Goal: Task Accomplishment & Management: Complete application form

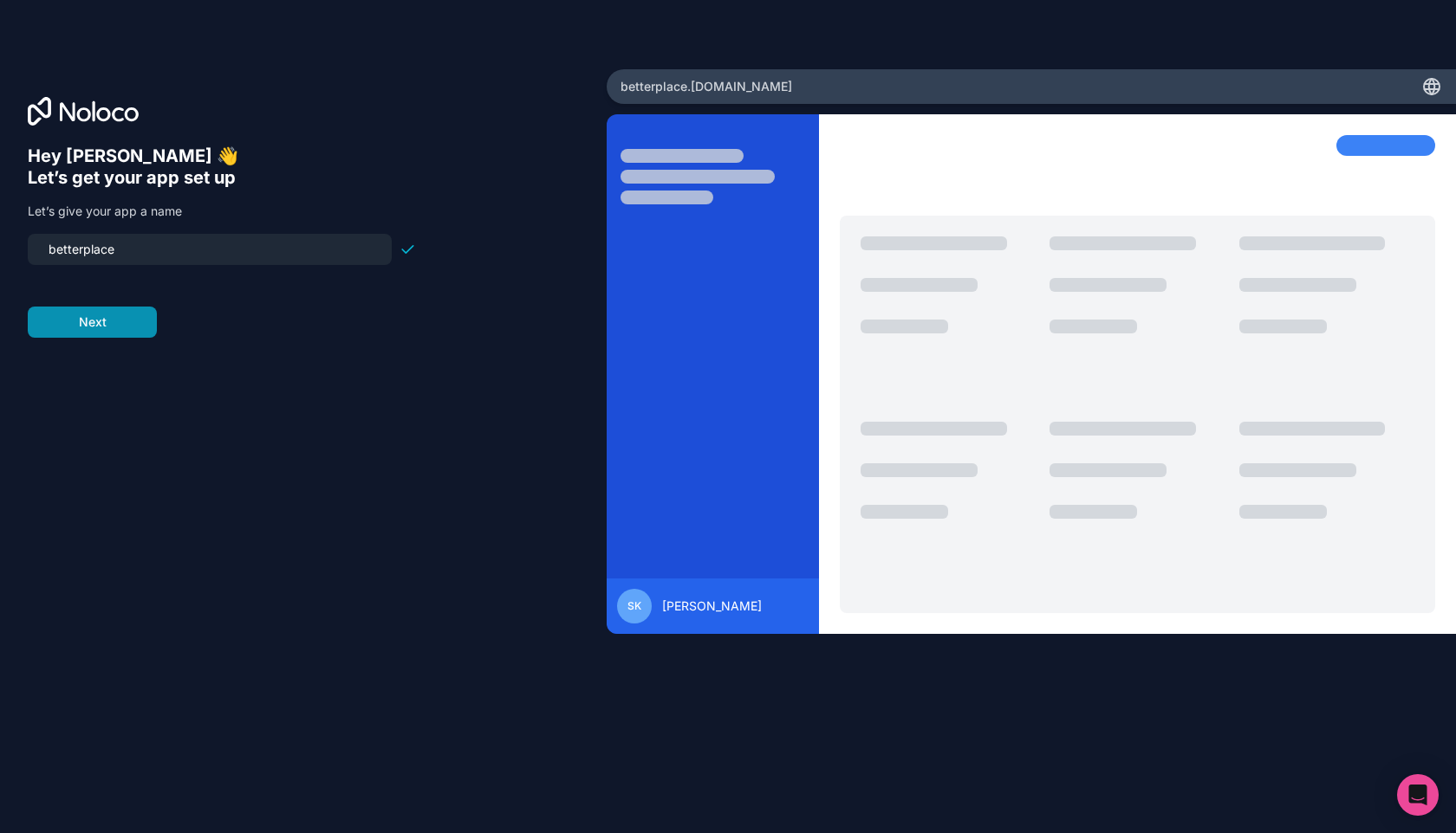
click at [106, 327] on button "Next" at bounding box center [92, 322] width 129 height 32
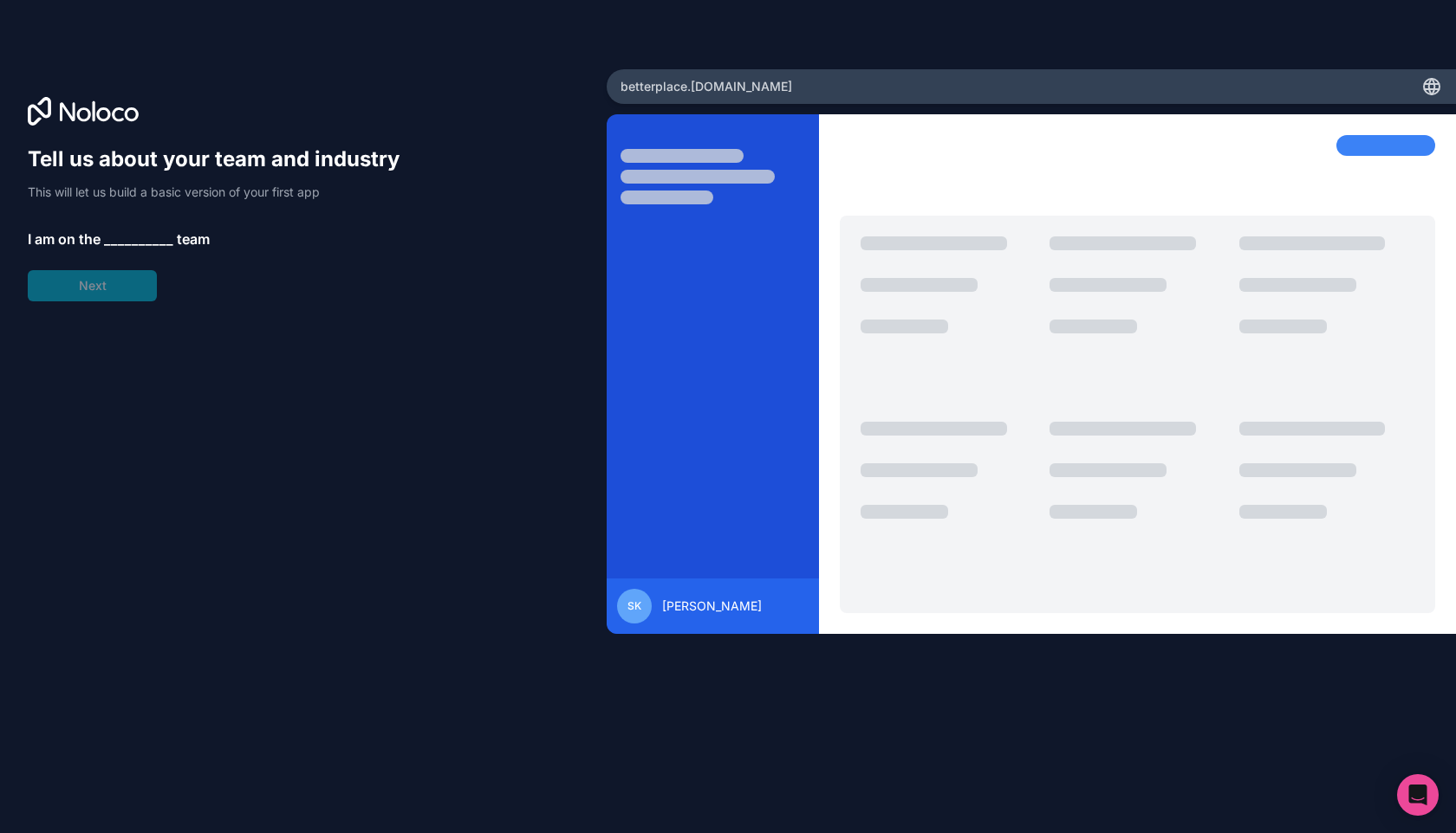
click at [121, 242] on span "__________" at bounding box center [139, 238] width 69 height 21
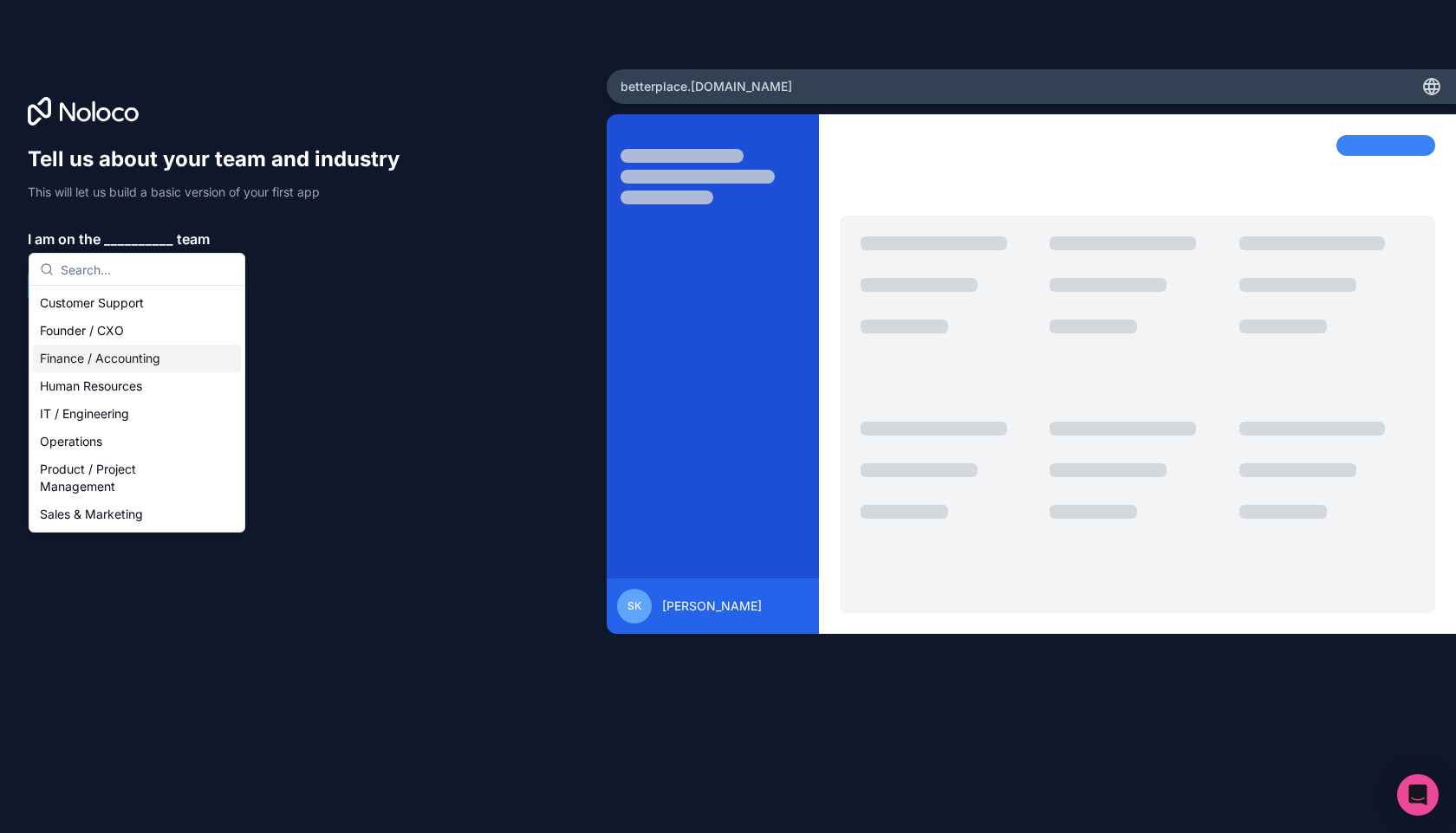
click at [144, 356] on div "Finance / Accounting" at bounding box center [136, 358] width 208 height 28
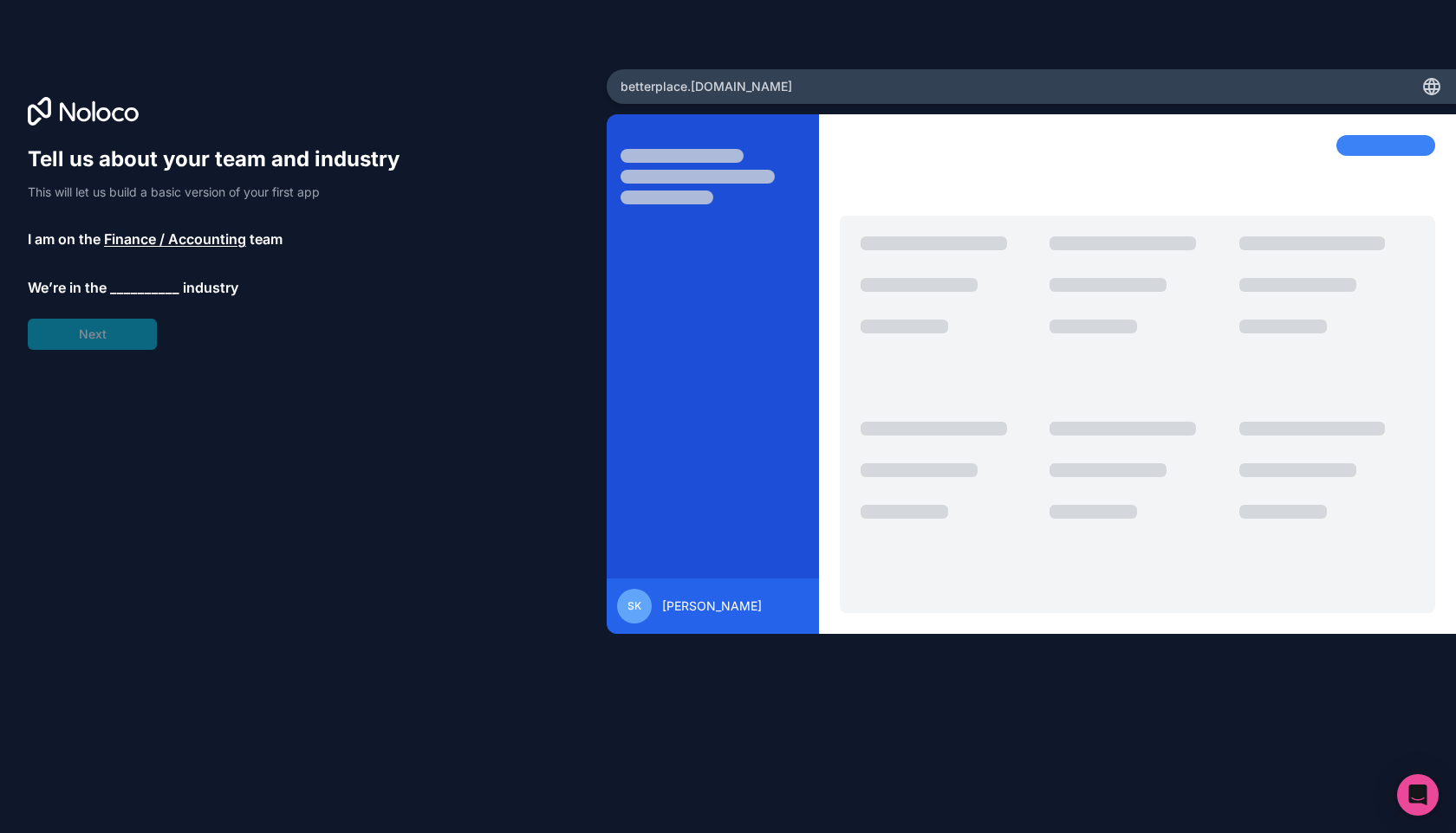
click at [124, 287] on span "__________" at bounding box center [145, 287] width 69 height 21
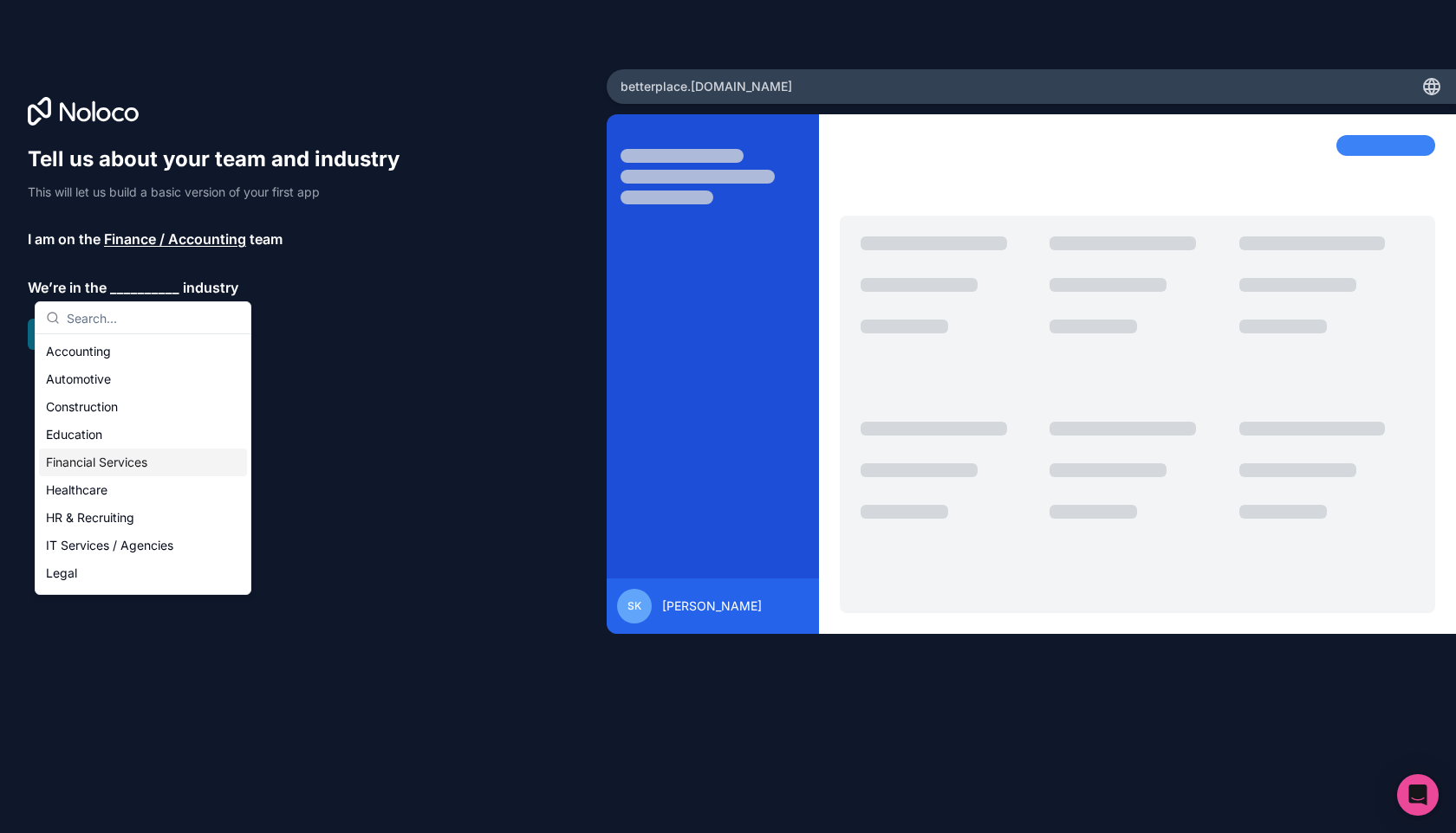
click at [134, 460] on div "Financial Services" at bounding box center [143, 463] width 208 height 28
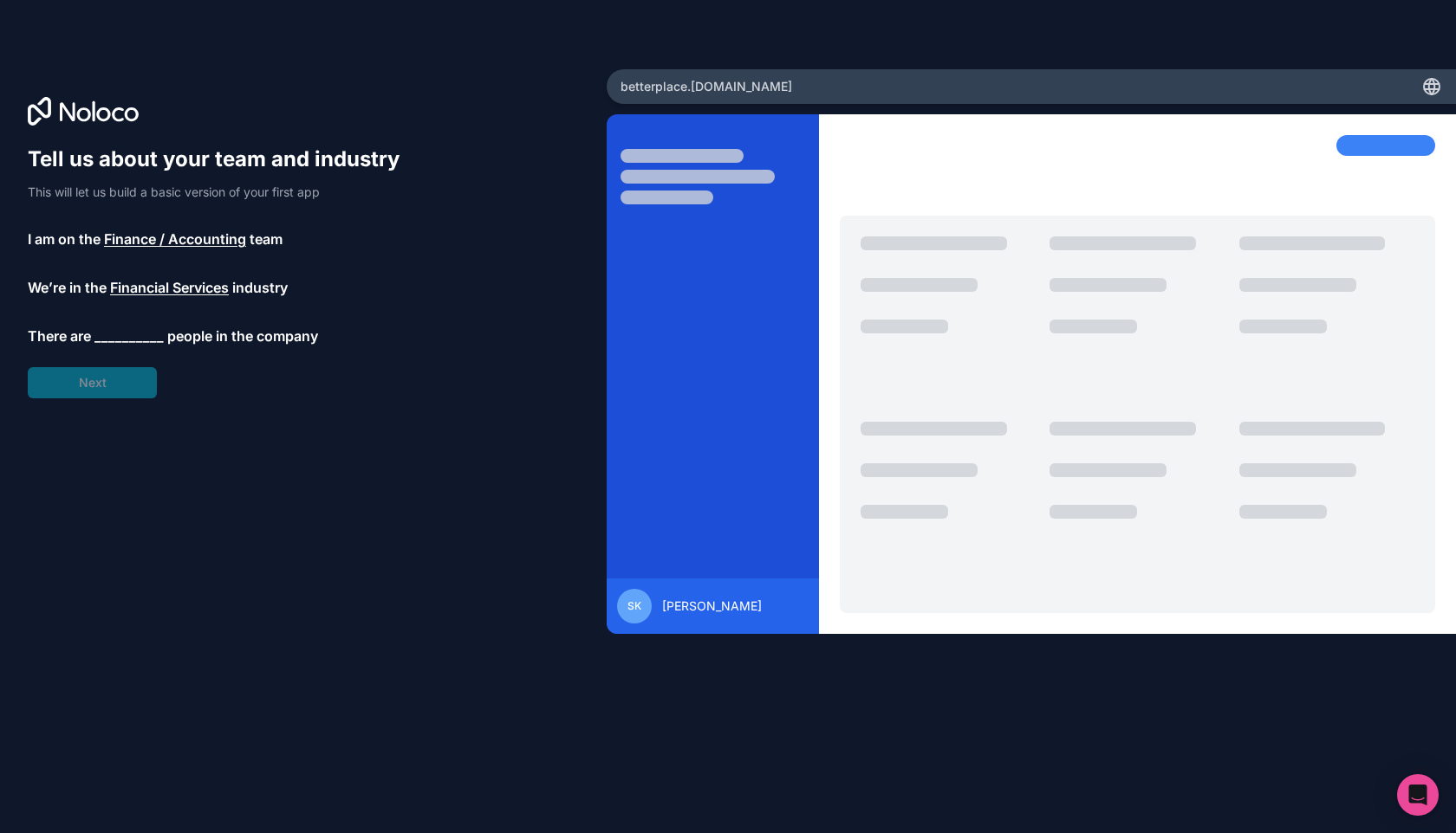
click at [119, 334] on span "__________" at bounding box center [129, 336] width 69 height 21
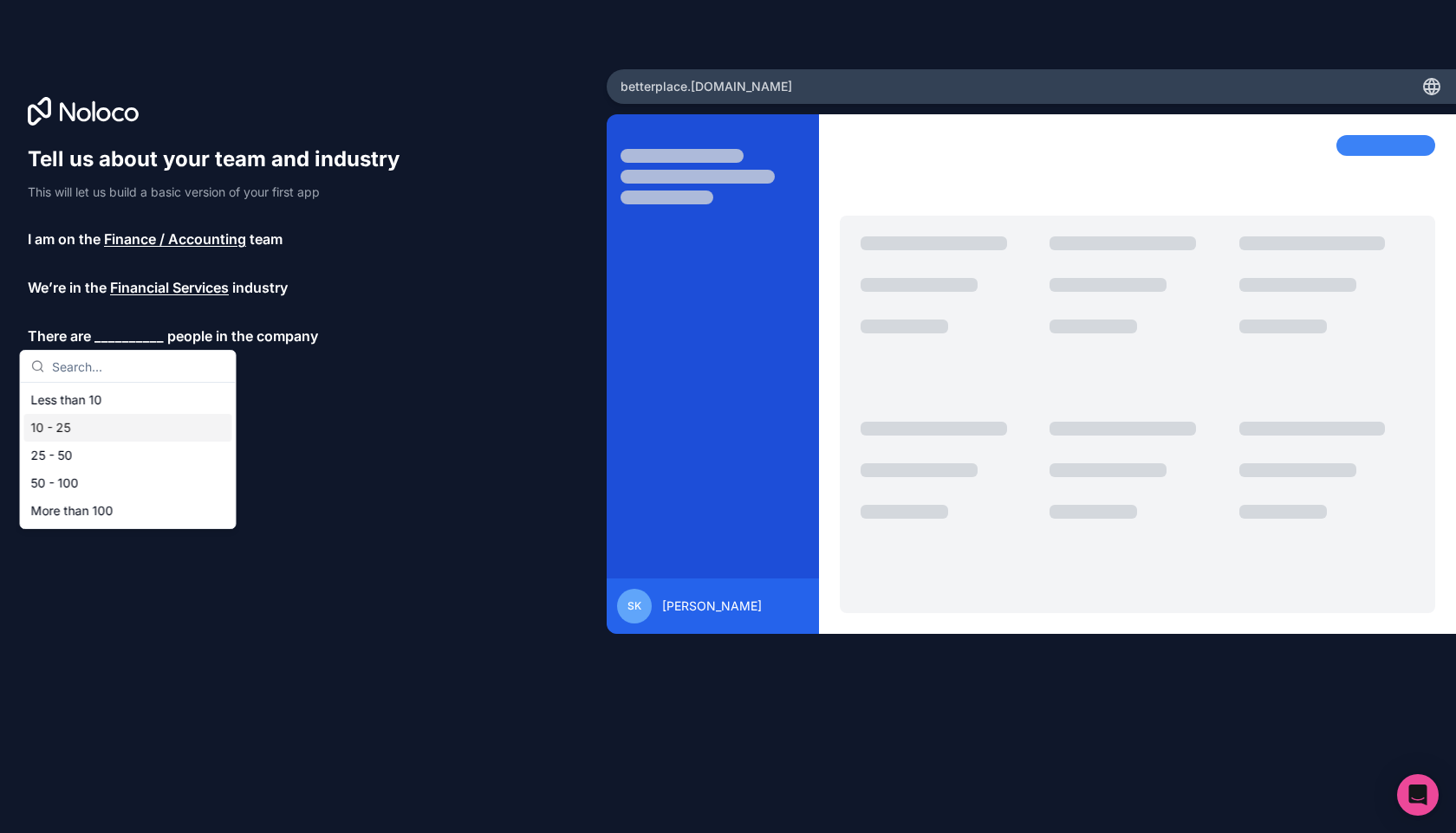
click at [116, 438] on div "10 - 25" at bounding box center [128, 427] width 208 height 28
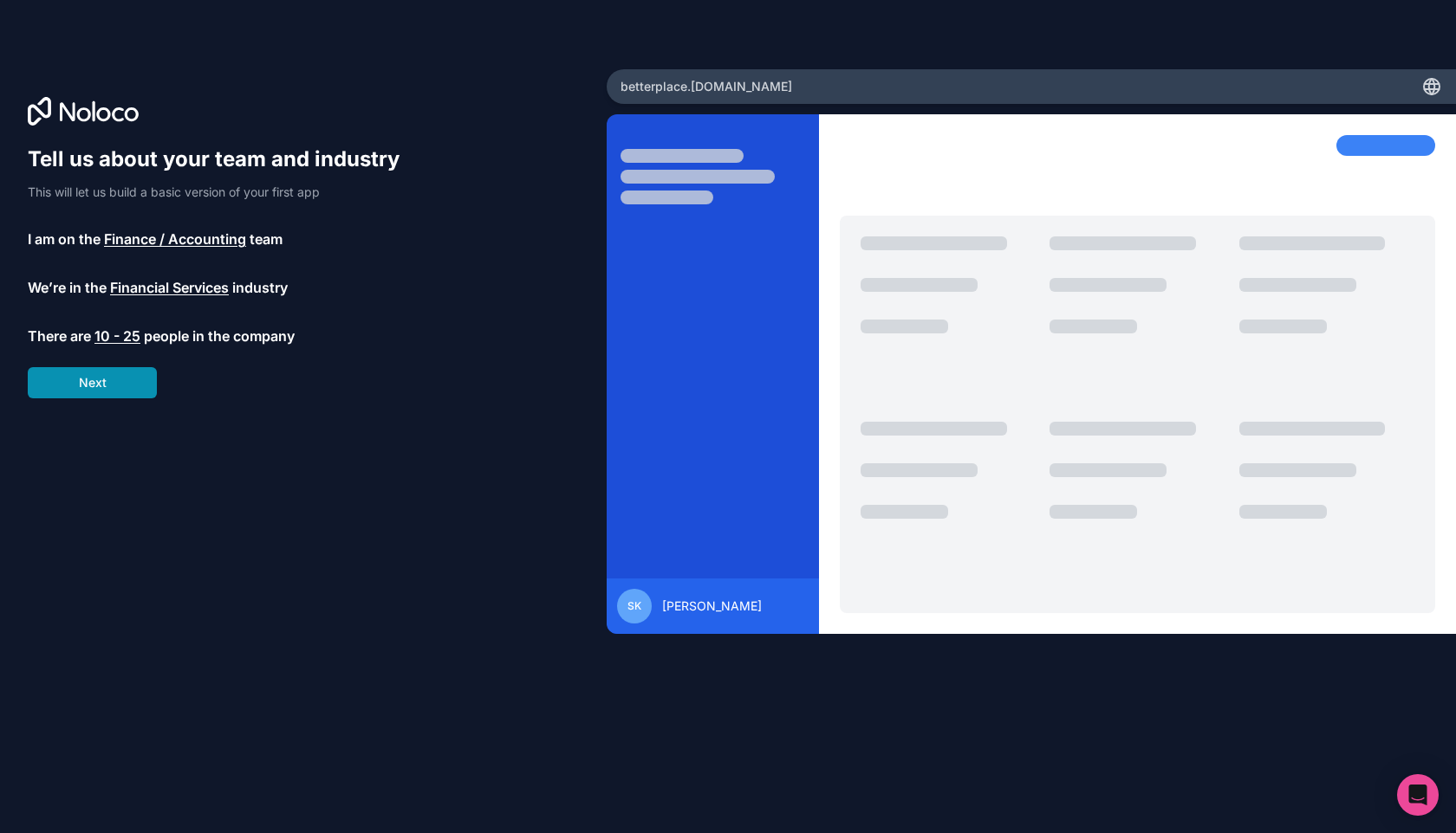
click at [119, 390] on button "Next" at bounding box center [92, 383] width 129 height 32
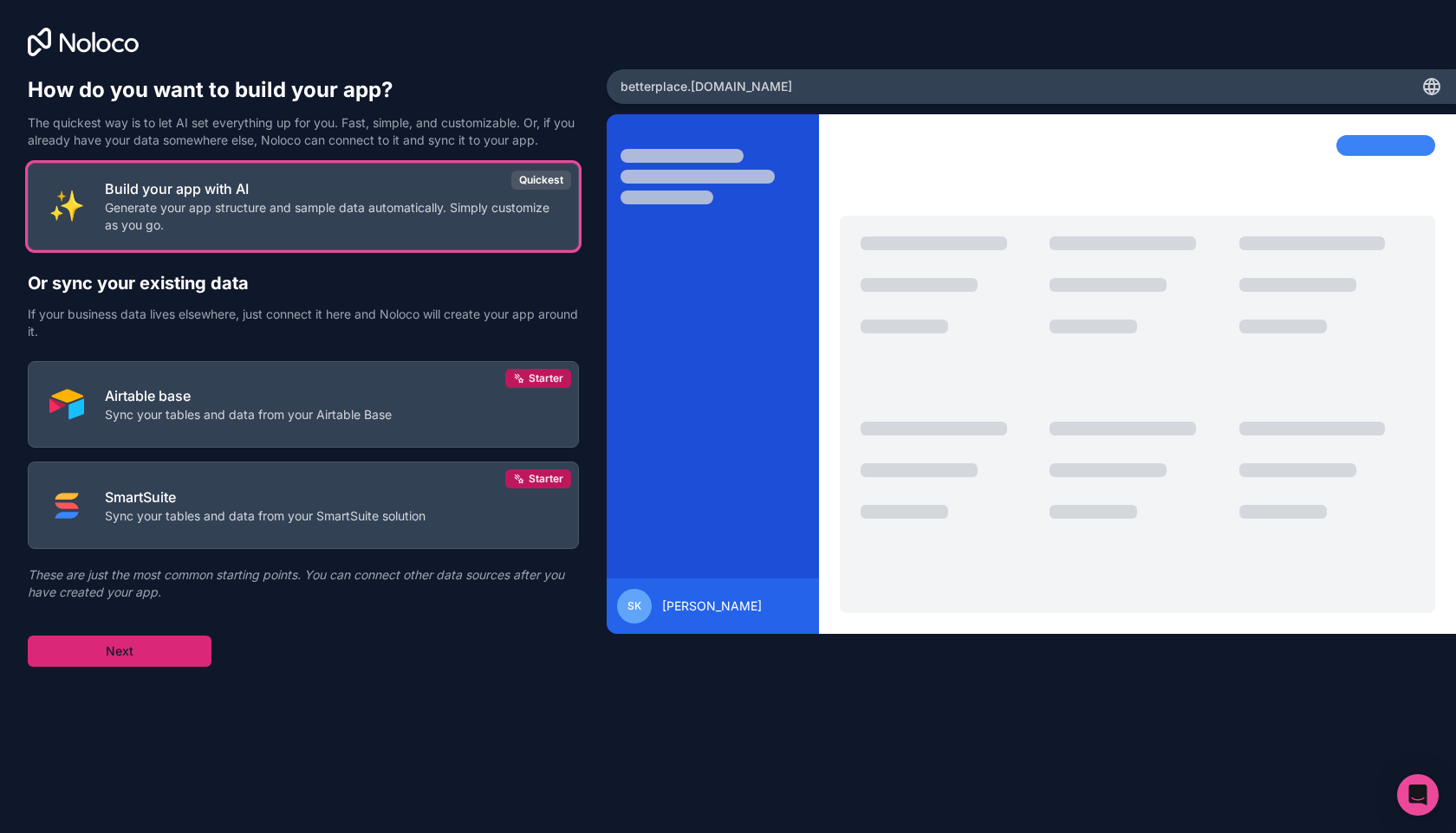
click at [188, 655] on button "Next" at bounding box center [119, 652] width 183 height 32
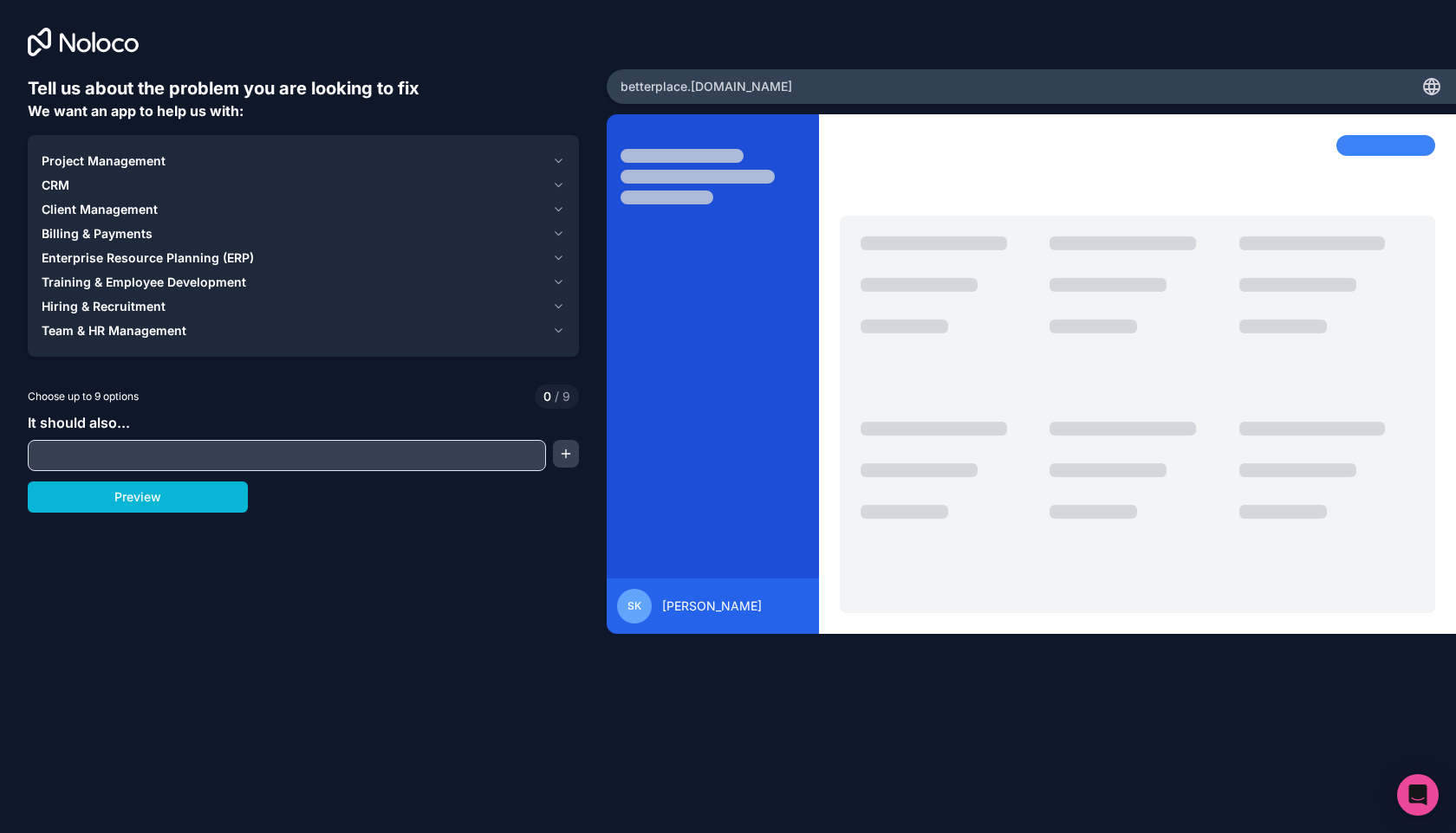
click at [111, 162] on span "Project Management" at bounding box center [103, 161] width 124 height 18
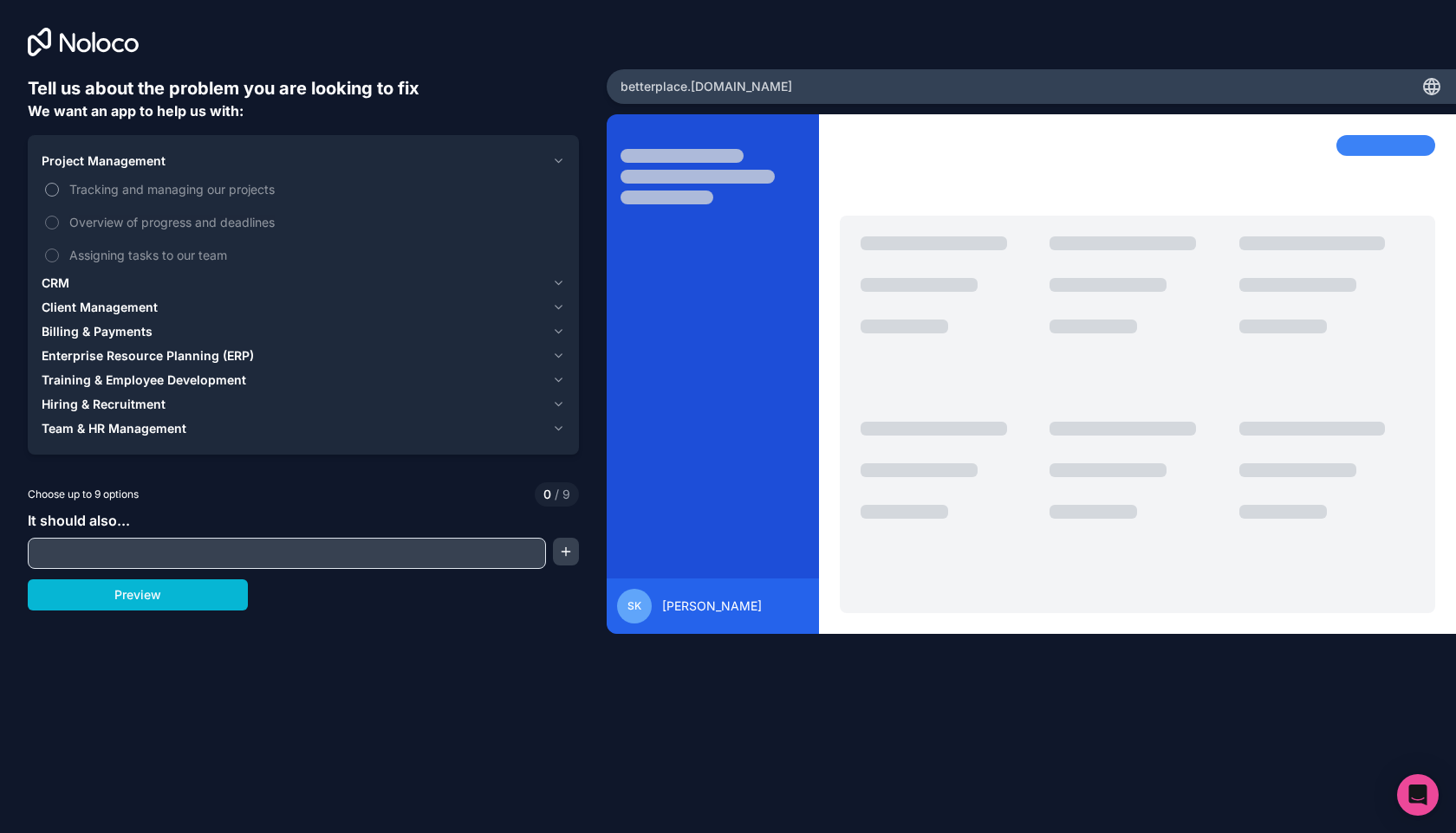
click at [84, 201] on label "Tracking and managing our projects" at bounding box center [302, 189] width 523 height 32
click at [59, 197] on button "Tracking and managing our projects" at bounding box center [52, 190] width 14 height 14
click at [54, 226] on button "Overview of progress and deadlines" at bounding box center [52, 223] width 14 height 14
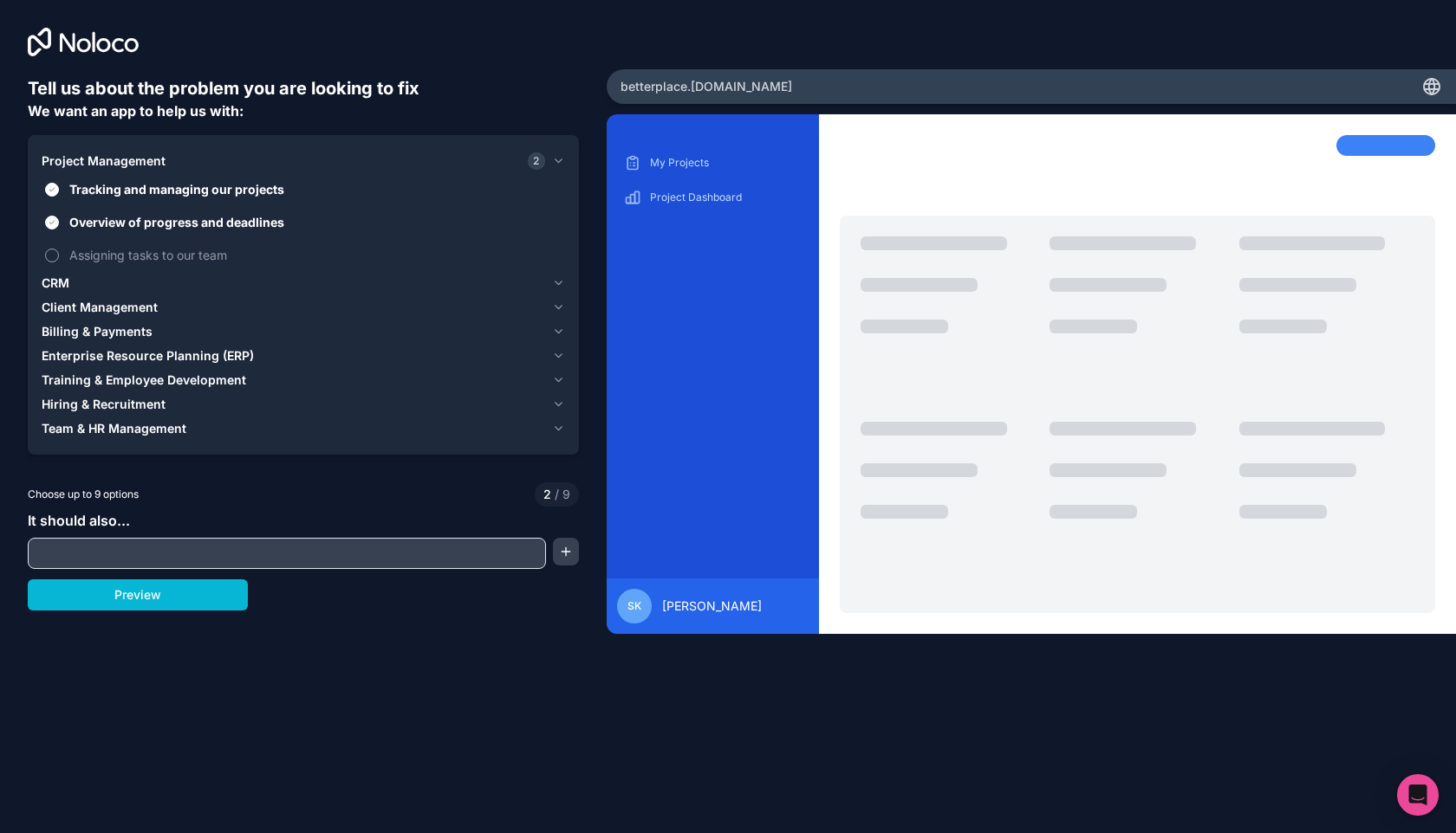
click at [53, 255] on button "Assigning tasks to our team" at bounding box center [52, 255] width 14 height 14
click at [59, 277] on span "CRM" at bounding box center [55, 284] width 28 height 18
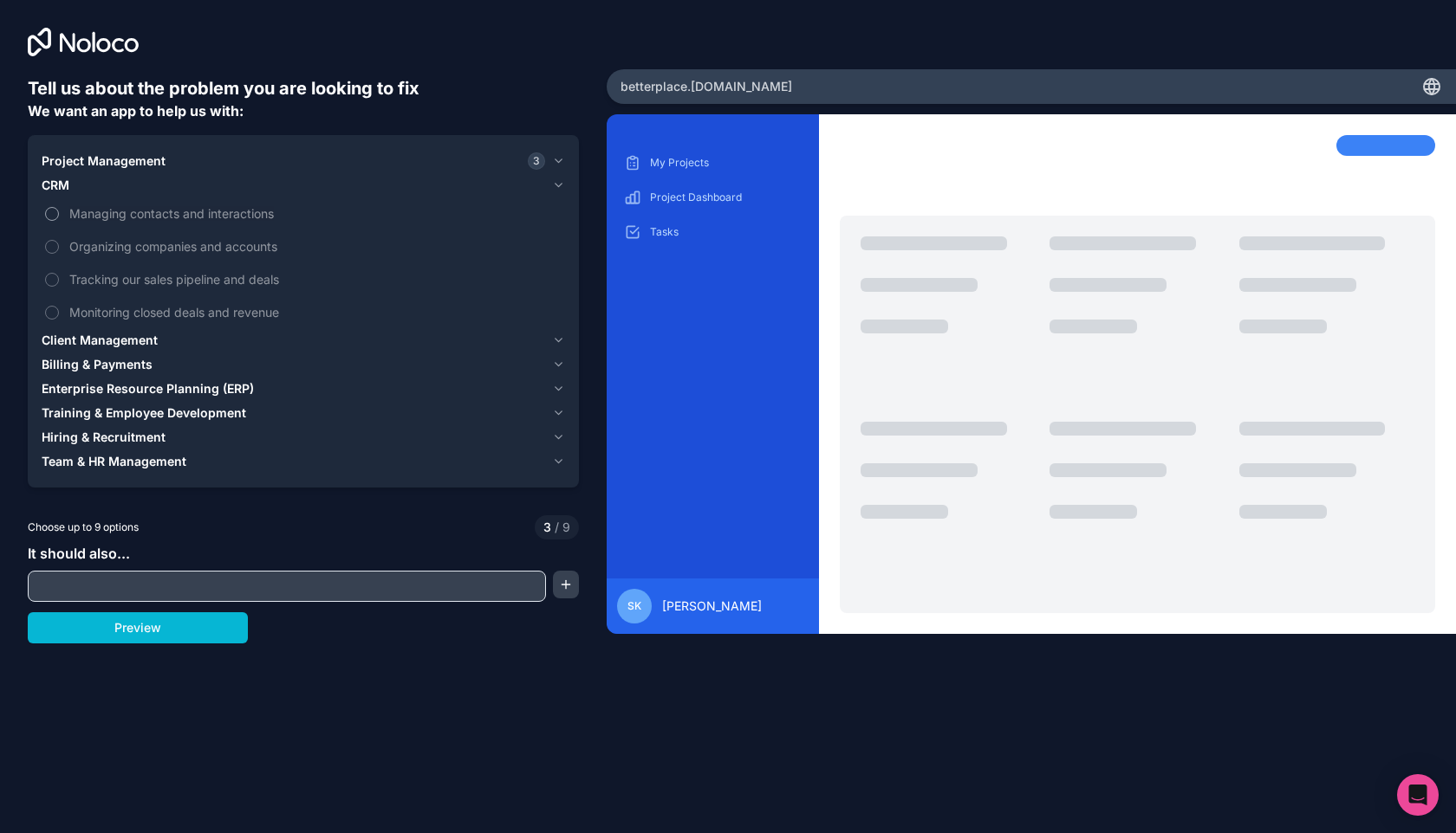
click at [47, 215] on button "Managing contacts and interactions" at bounding box center [52, 214] width 14 height 14
click at [55, 246] on button "Organizing companies and accounts" at bounding box center [52, 247] width 14 height 14
click at [72, 338] on span "Client Management" at bounding box center [99, 341] width 116 height 18
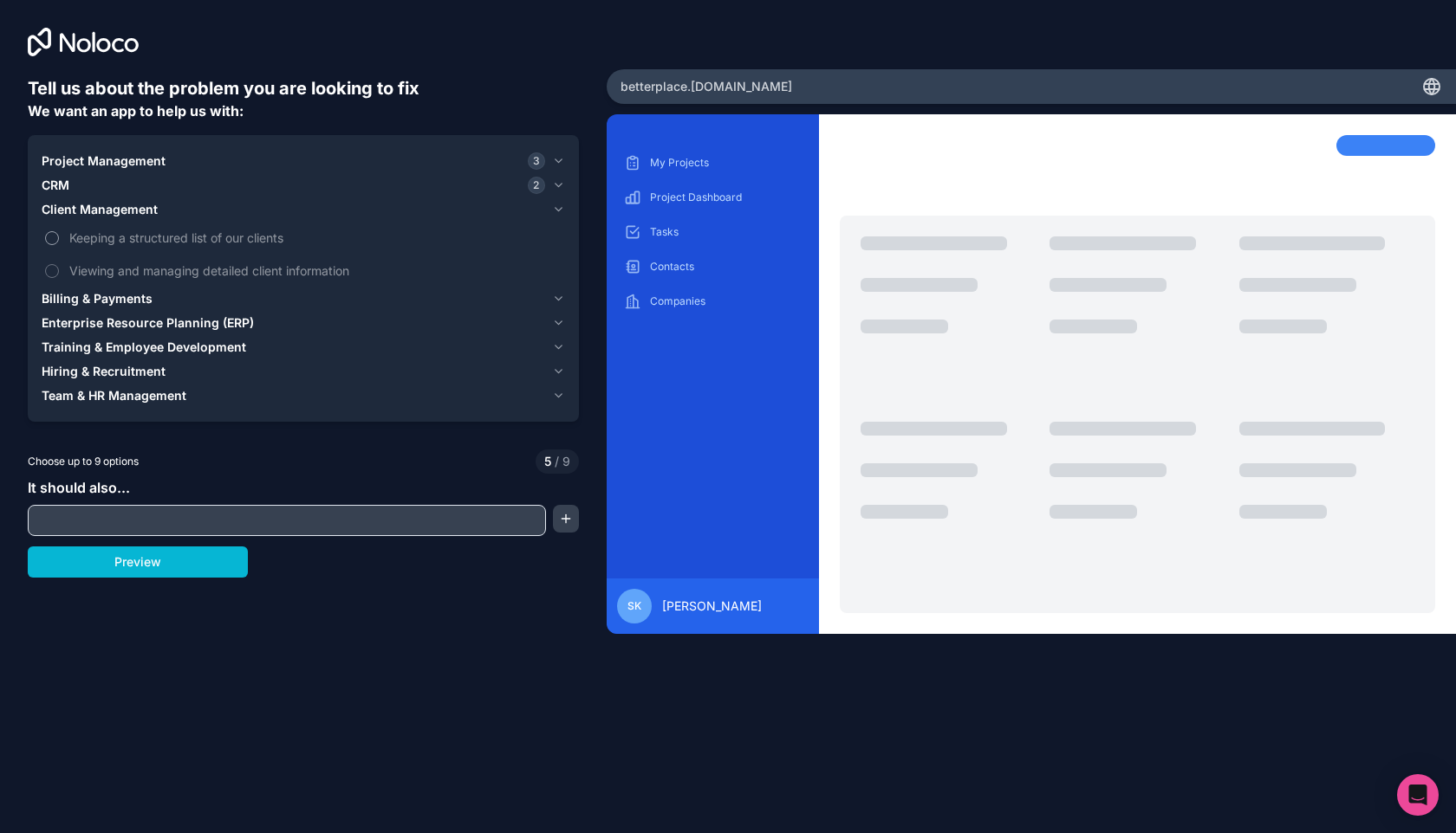
click at [57, 244] on label "Keeping a structured list of our clients" at bounding box center [302, 237] width 523 height 32
click at [57, 244] on button "Keeping a structured list of our clients" at bounding box center [52, 238] width 14 height 14
click at [75, 323] on span "Enterprise Resource Planning (ERP)" at bounding box center [148, 323] width 213 height 18
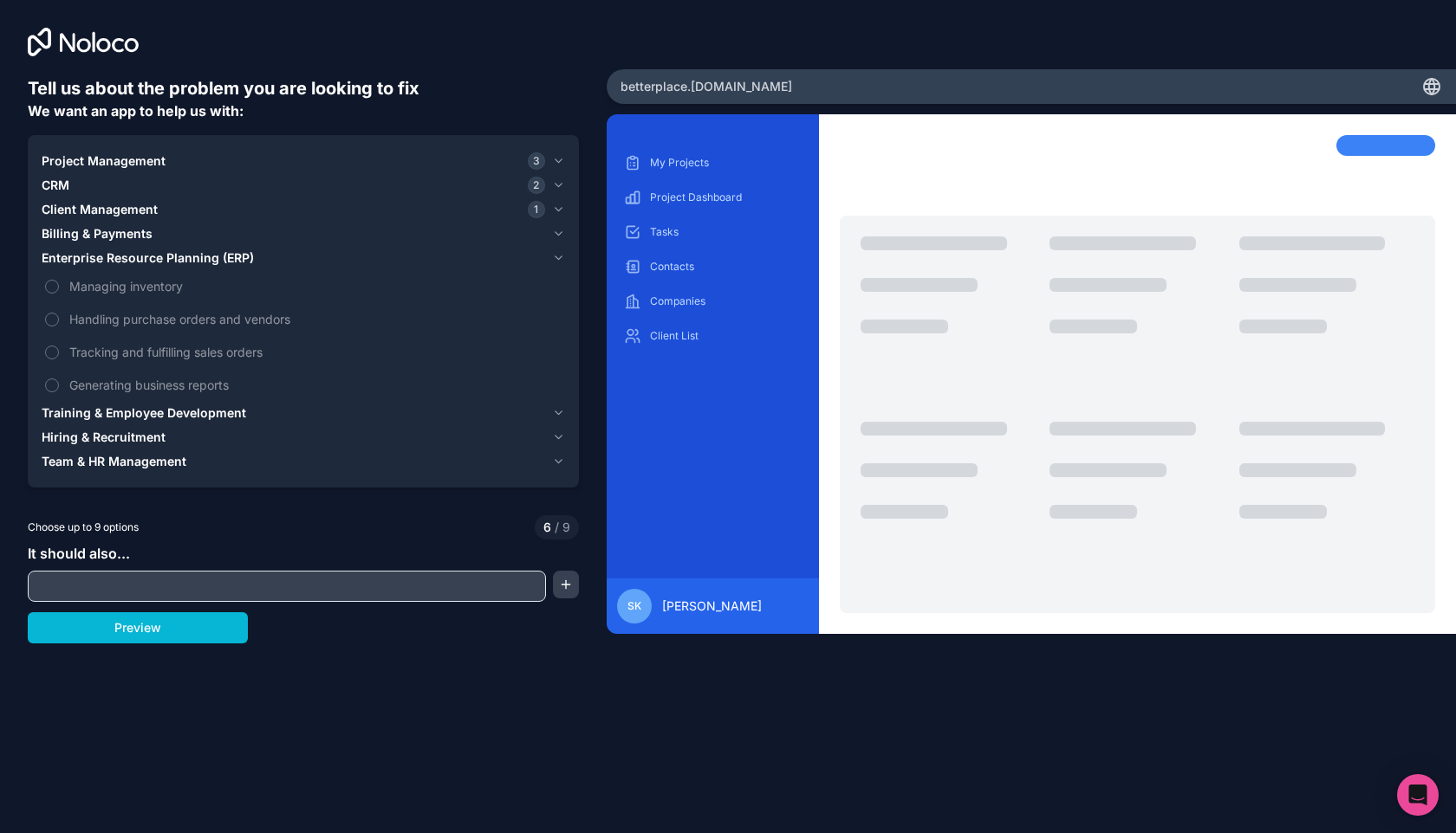
click at [122, 415] on span "Training & Employee Development" at bounding box center [144, 414] width 205 height 18
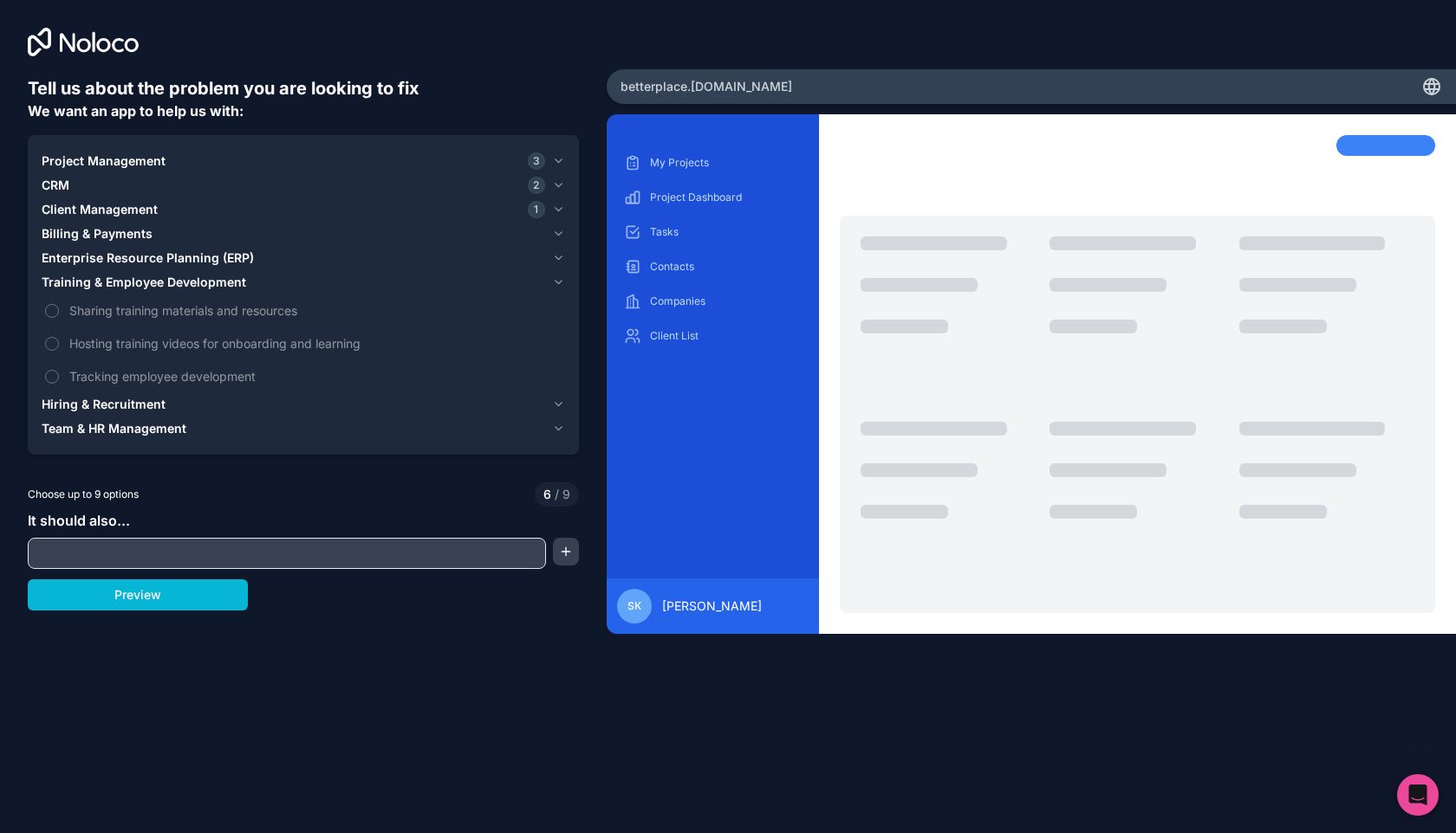
click at [110, 407] on span "Hiring & Recruitment" at bounding box center [103, 405] width 124 height 18
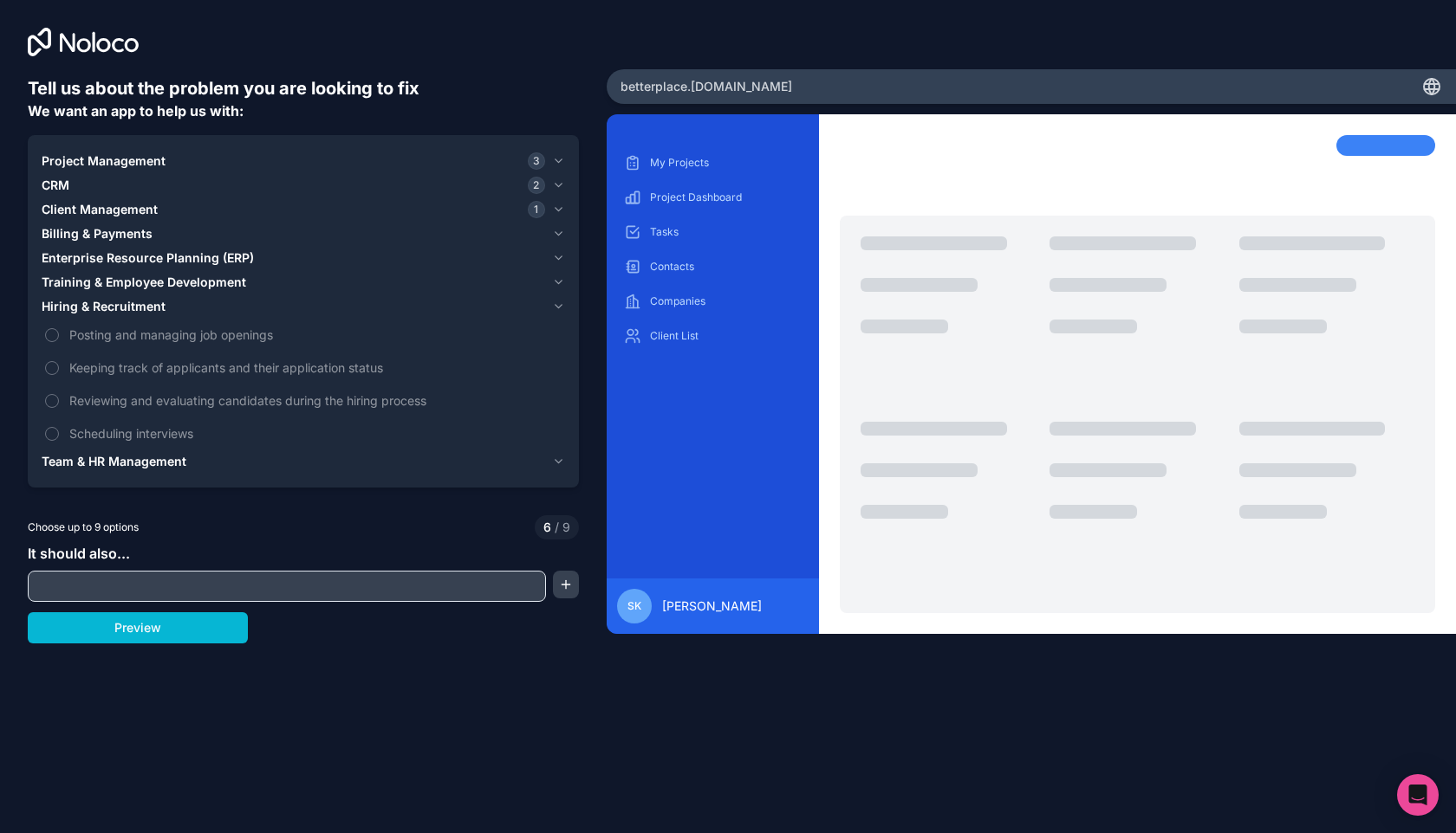
click at [106, 185] on div "CRM 2" at bounding box center [293, 185] width 503 height 18
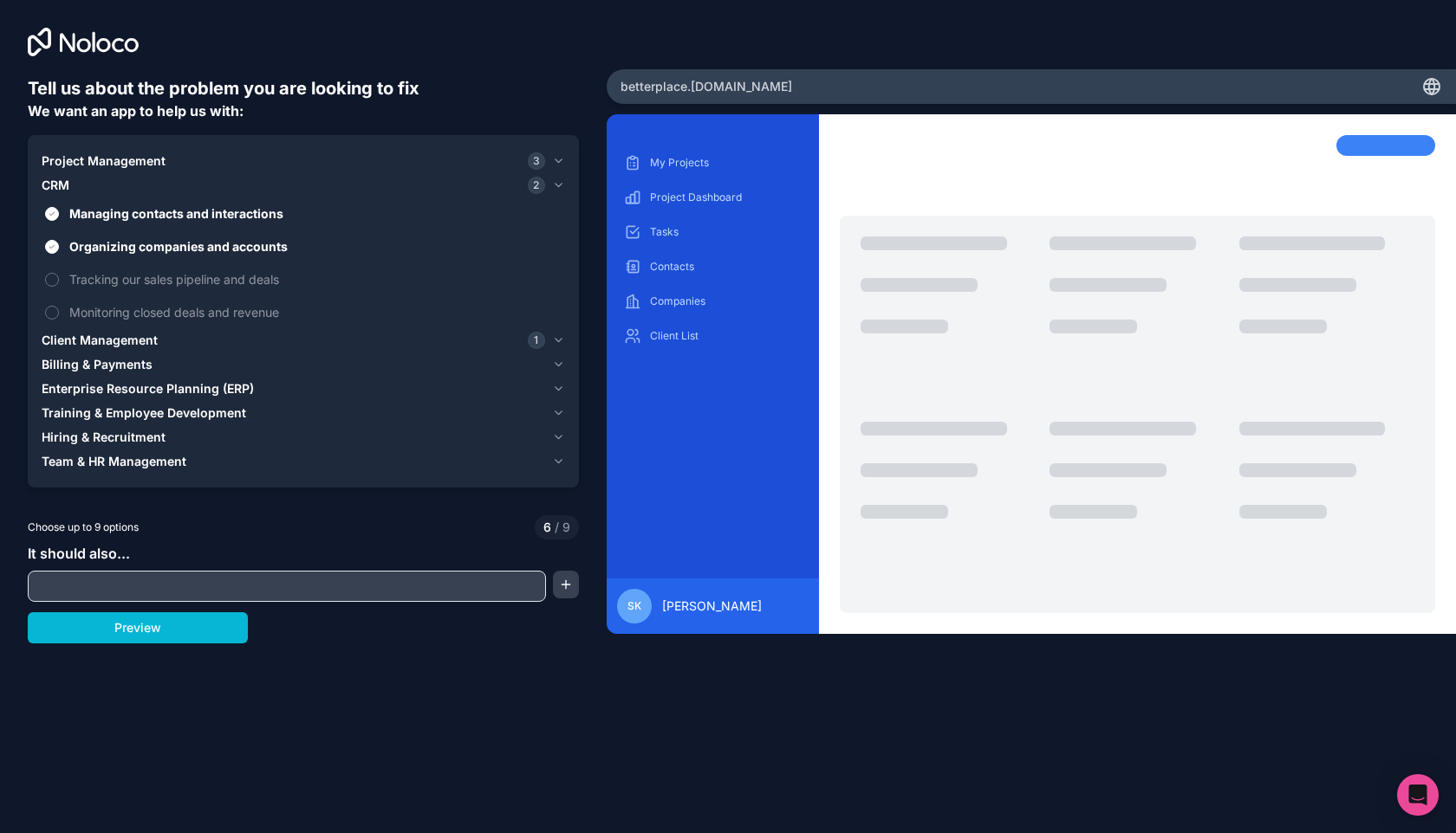
click at [126, 174] on button "CRM 2" at bounding box center [302, 185] width 523 height 25
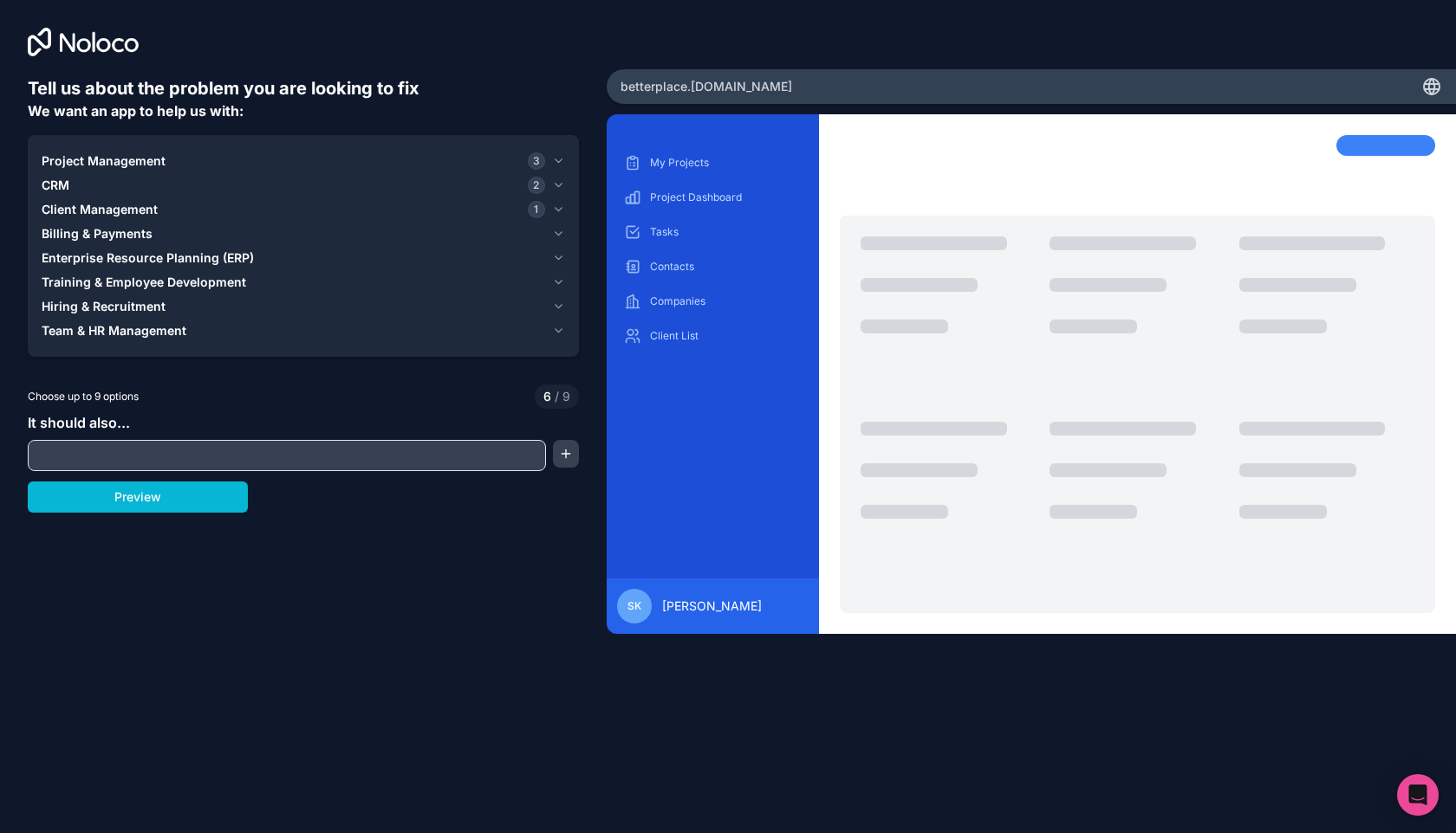
click at [133, 160] on span "Project Management" at bounding box center [103, 161] width 124 height 18
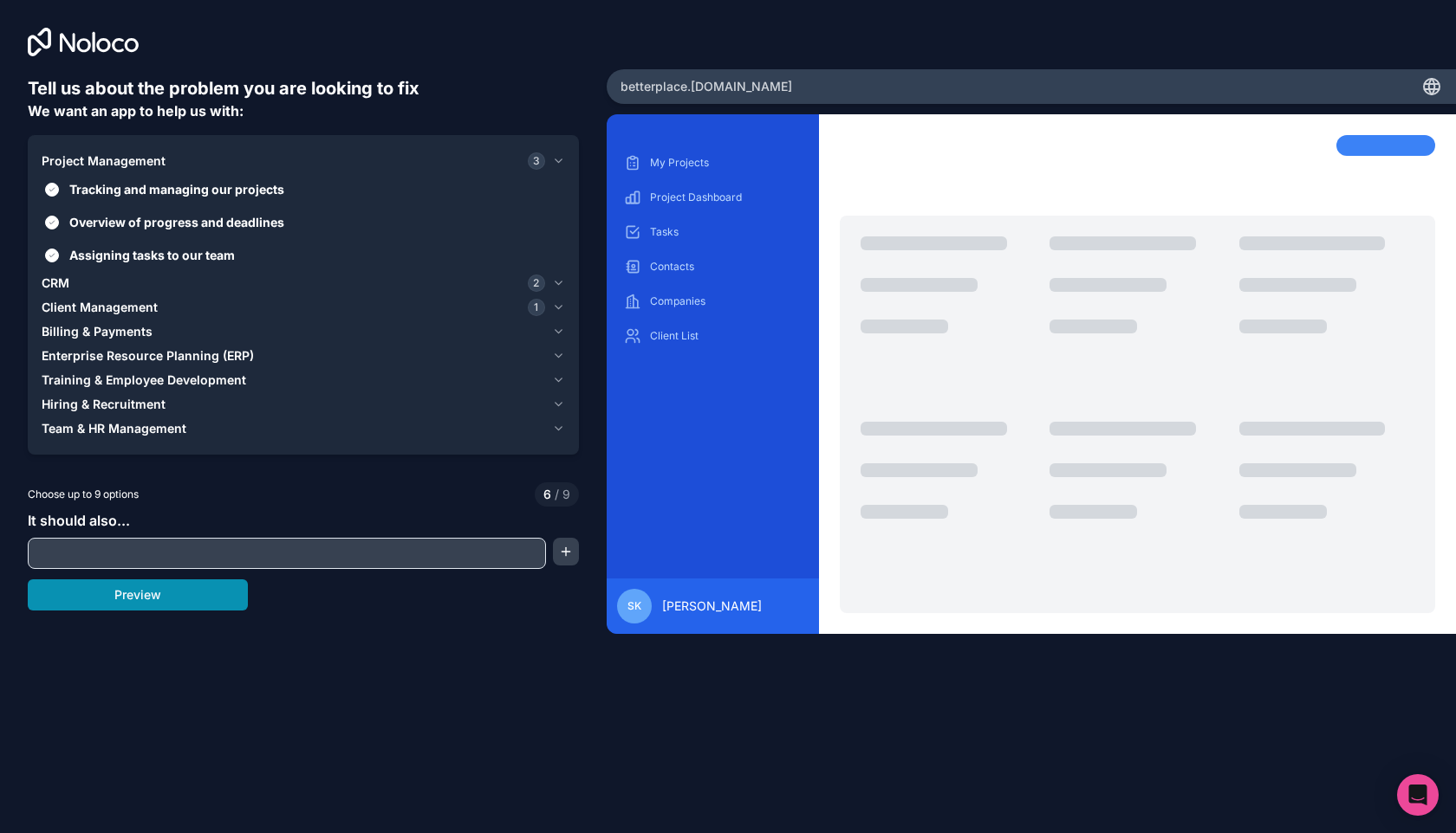
click at [111, 594] on button "Preview" at bounding box center [137, 595] width 220 height 32
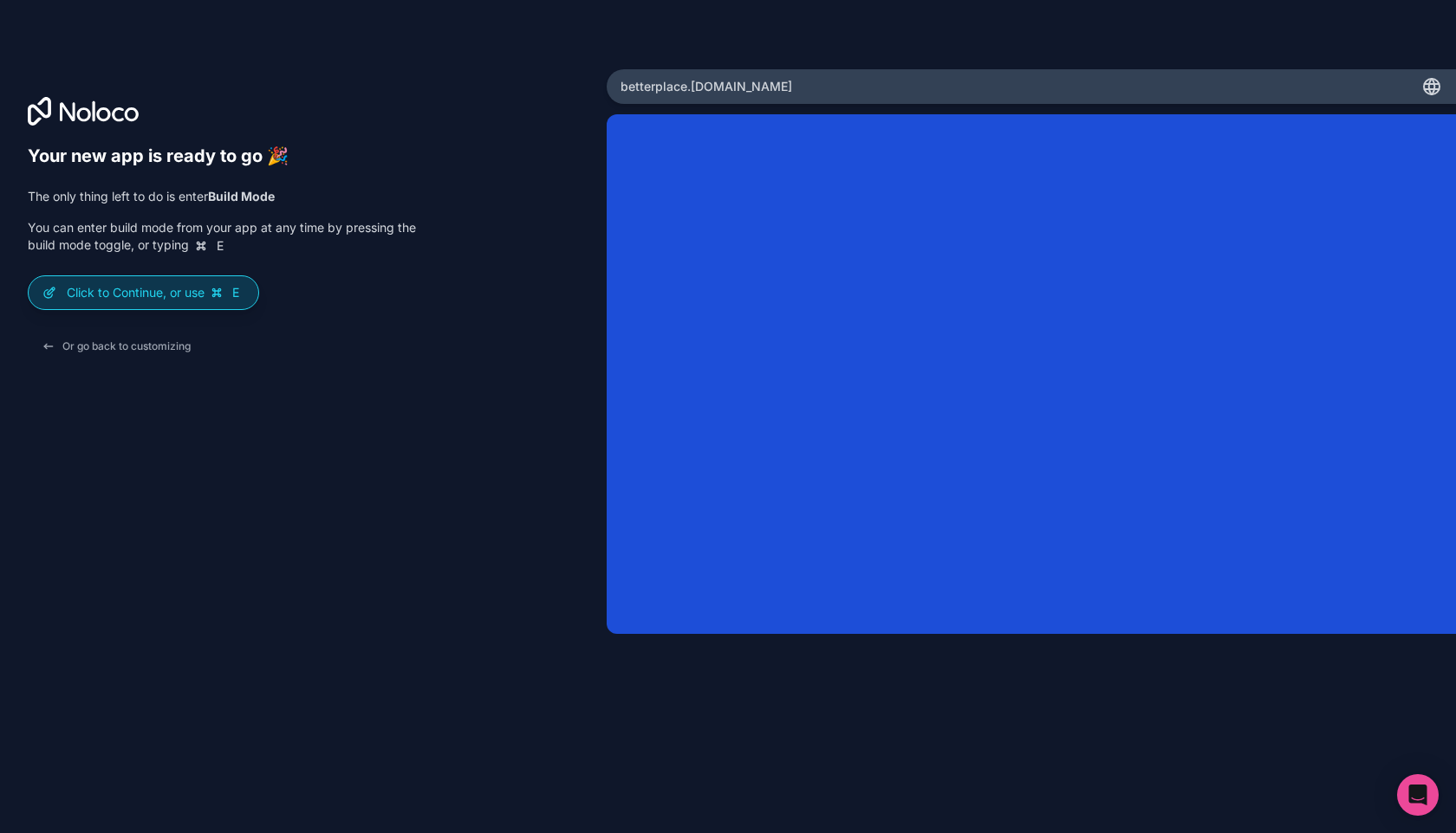
click at [220, 295] on icon at bounding box center [217, 293] width 8 height 8
